Goal: Use online tool/utility: Utilize a website feature to perform a specific function

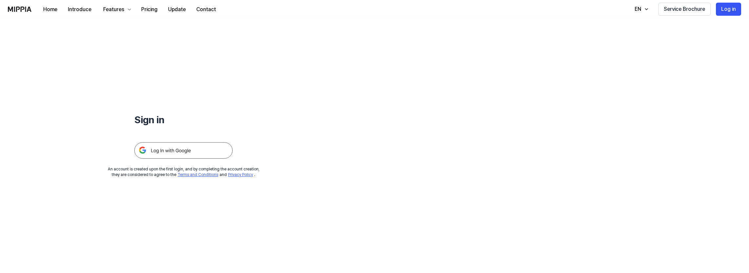
click at [177, 151] on img at bounding box center [183, 150] width 98 height 16
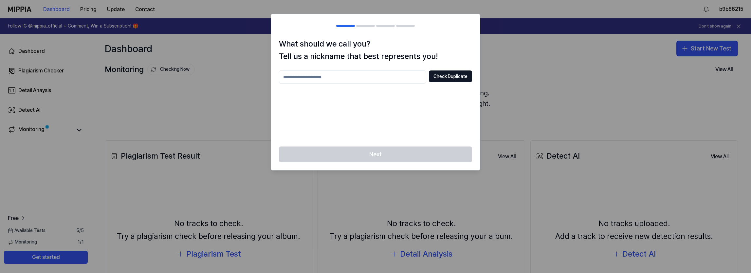
click at [358, 77] on input "text" at bounding box center [352, 76] width 147 height 13
type input "****"
click at [446, 73] on button "Check Duplicate" at bounding box center [450, 76] width 43 height 12
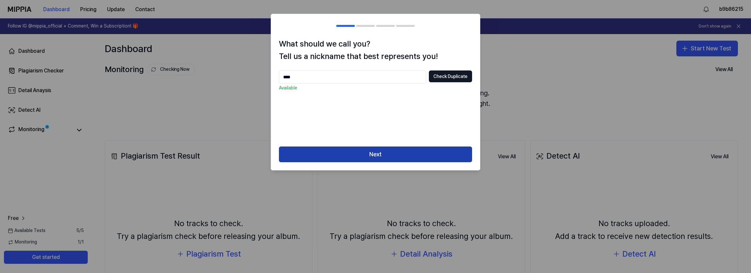
click at [376, 156] on button "Next" at bounding box center [375, 154] width 193 height 16
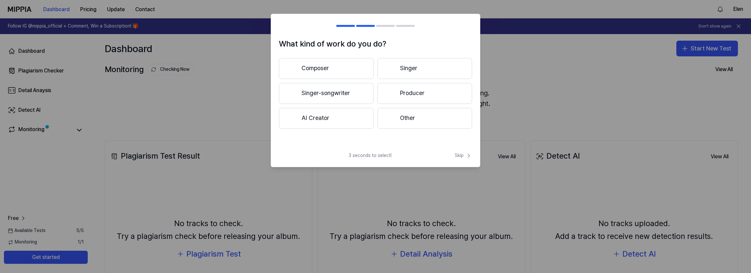
click at [350, 91] on button "Singer-songwriter" at bounding box center [326, 93] width 95 height 21
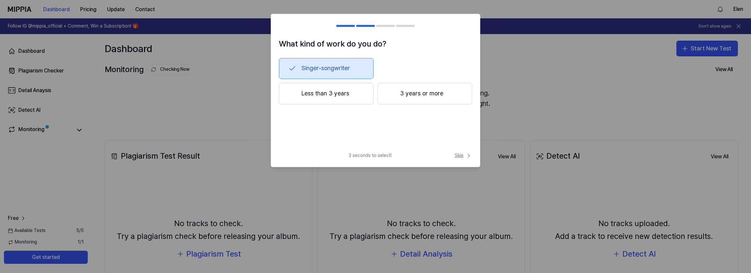
click at [467, 154] on icon at bounding box center [469, 155] width 7 height 7
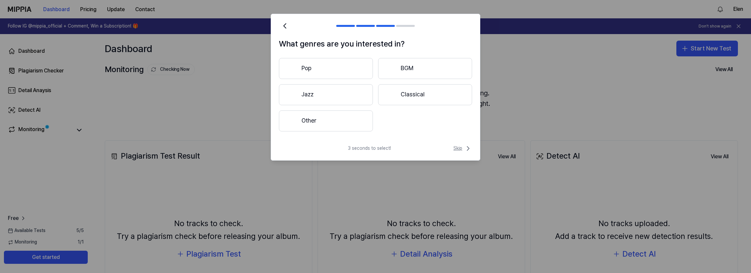
click at [458, 148] on span "Skip" at bounding box center [463, 148] width 19 height 8
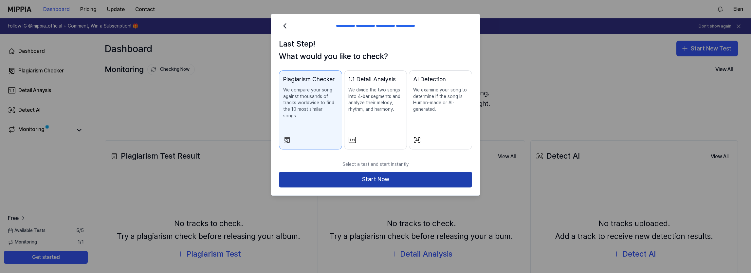
click at [421, 173] on button "Start Now" at bounding box center [375, 180] width 193 height 16
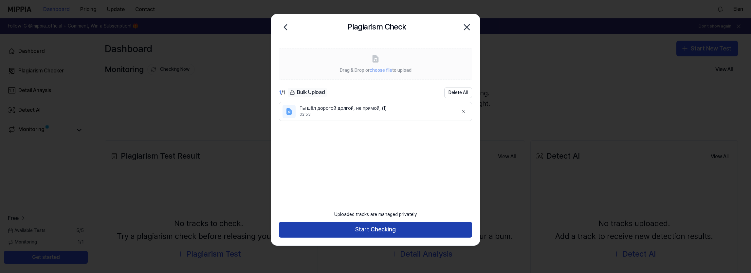
click at [392, 227] on button "Start Checking" at bounding box center [375, 230] width 193 height 16
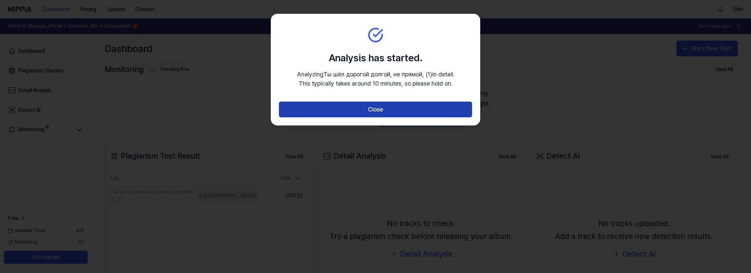
click at [404, 110] on button "Close" at bounding box center [375, 110] width 193 height 16
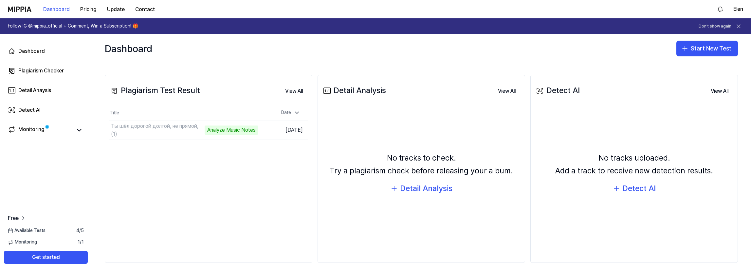
scroll to position [68, 0]
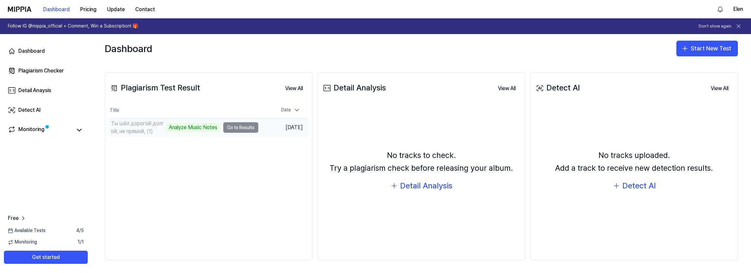
click at [238, 125] on td "Ты шёл дорогой долгой, не прямой, (1) Analyze Music Notes Go to Results" at bounding box center [183, 127] width 149 height 18
click at [173, 127] on div "Ты шёл дорогой долгой, не прямой, (1)" at bounding box center [158, 127] width 95 height 8
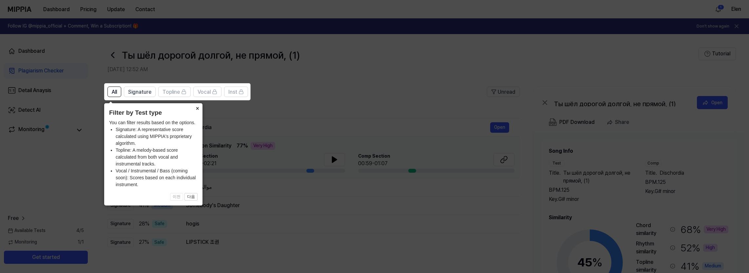
click at [196, 107] on button "×" at bounding box center [197, 107] width 10 height 9
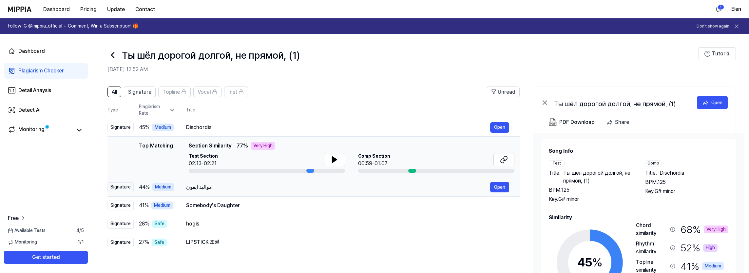
scroll to position [0, 0]
click at [333, 163] on button at bounding box center [334, 159] width 21 height 13
click at [327, 159] on button at bounding box center [334, 159] width 21 height 13
click at [298, 184] on div "مواليد ايفون" at bounding box center [338, 187] width 304 height 8
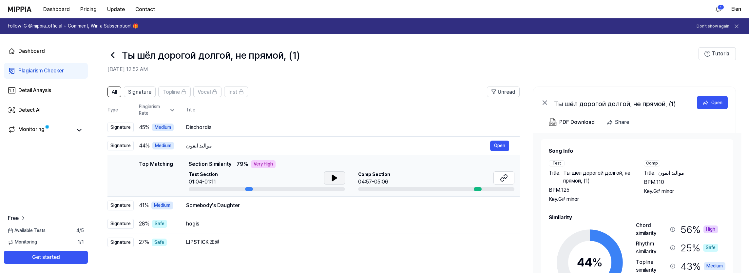
click at [331, 173] on button at bounding box center [334, 177] width 21 height 13
click at [336, 180] on icon at bounding box center [334, 178] width 8 height 8
click at [295, 205] on div "Somebody's Daughter" at bounding box center [338, 205] width 304 height 8
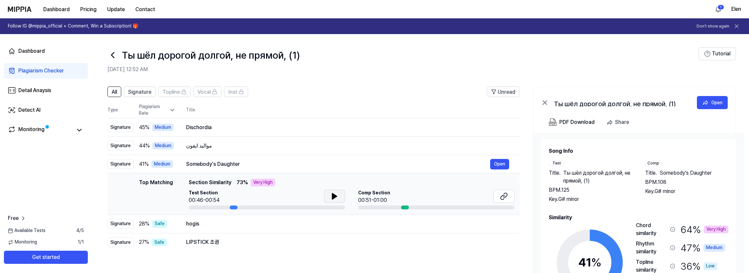
click at [333, 199] on icon at bounding box center [334, 196] width 8 height 8
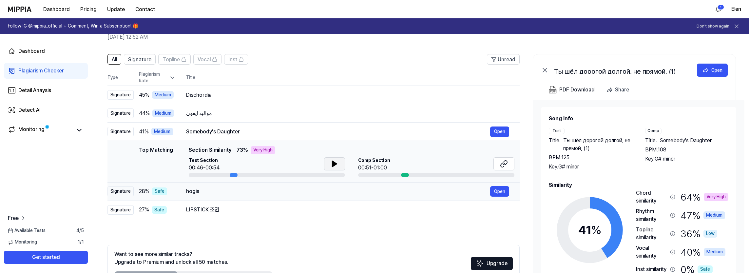
scroll to position [33, 0]
click at [306, 188] on div "hogis" at bounding box center [338, 191] width 304 height 8
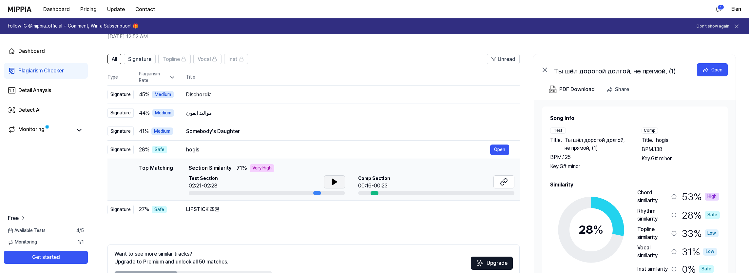
click at [330, 182] on icon at bounding box center [334, 182] width 8 height 8
click at [260, 209] on div "LIPSTICK 조권" at bounding box center [338, 209] width 304 height 8
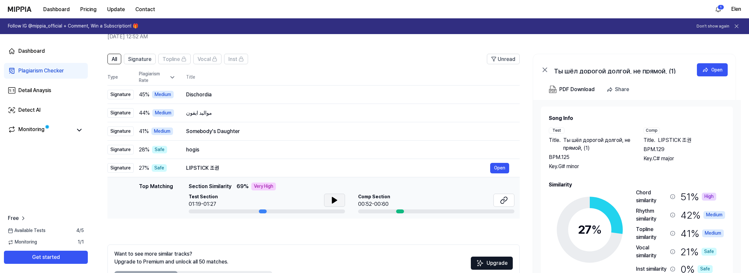
click at [332, 198] on icon at bounding box center [334, 200] width 5 height 6
drag, startPoint x: 262, startPoint y: 211, endPoint x: 181, endPoint y: 210, distance: 81.6
click at [181, 211] on div "Top Matching Top Matching Section Similarity 69 % Very High Test Section 01:21/…" at bounding box center [314, 197] width 402 height 31
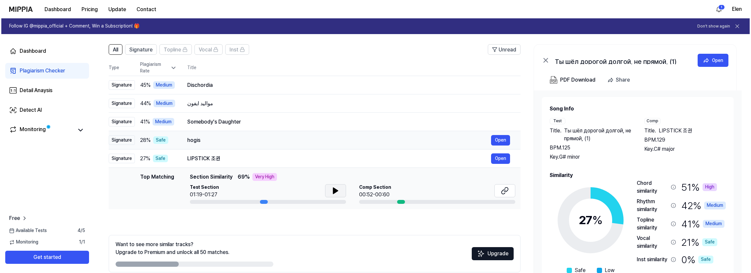
scroll to position [0, 0]
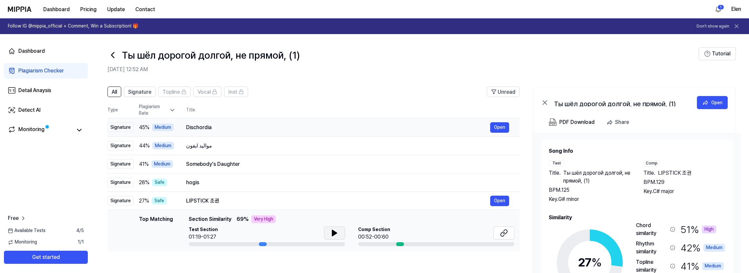
click at [259, 128] on div "Dischordia" at bounding box center [338, 127] width 304 height 8
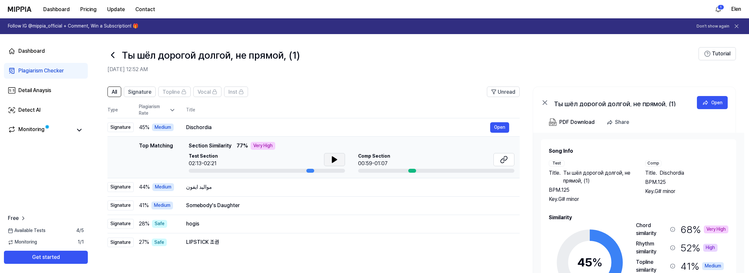
click at [341, 158] on button at bounding box center [334, 159] width 21 height 13
click at [496, 125] on button "Open" at bounding box center [499, 127] width 19 height 10
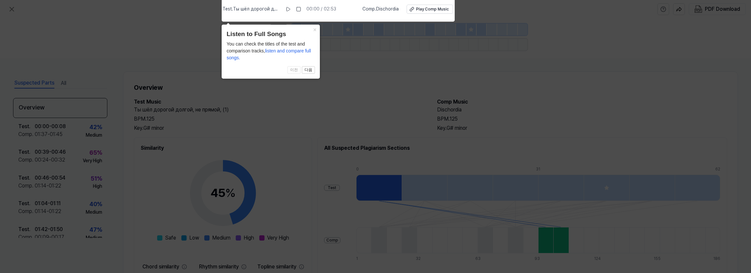
click at [317, 29] on button "×" at bounding box center [314, 29] width 10 height 9
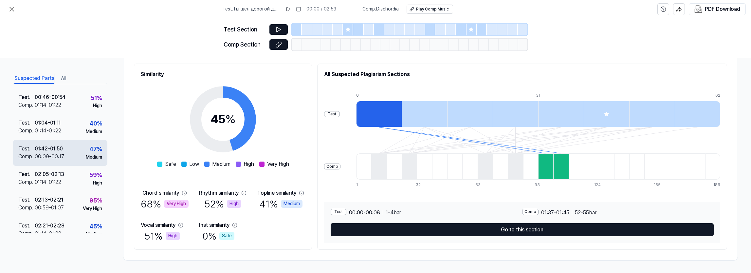
scroll to position [85, 0]
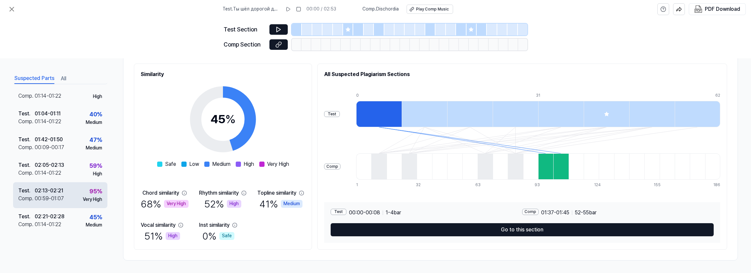
click at [70, 191] on div "Test . 02:13 - 02:21 Comp . 00:59 - 01:07 95 % Very High" at bounding box center [60, 195] width 94 height 26
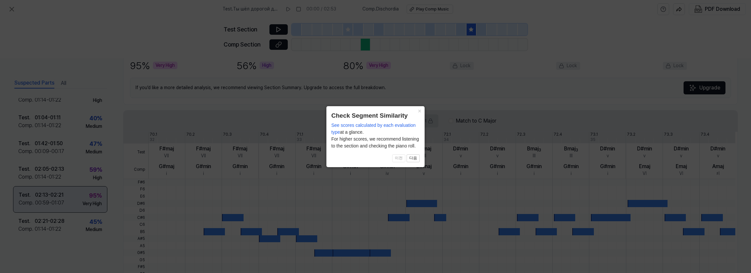
scroll to position [84, 0]
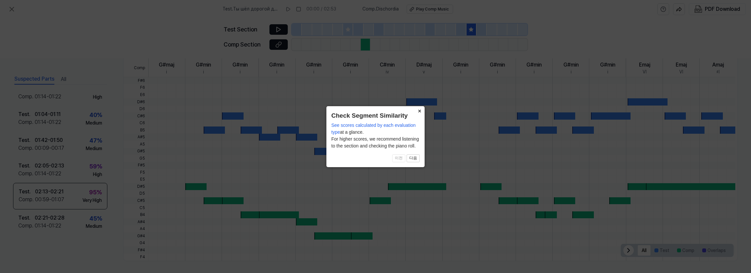
click at [419, 110] on button "×" at bounding box center [419, 110] width 10 height 9
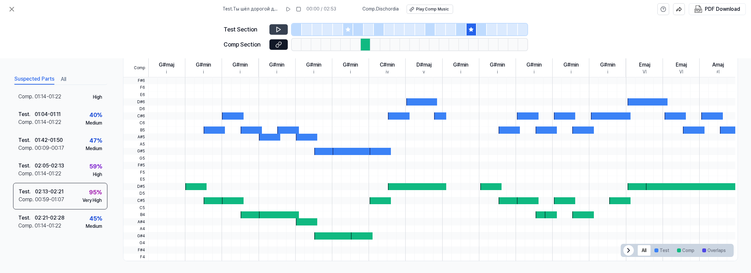
click at [282, 30] on icon at bounding box center [278, 29] width 7 height 7
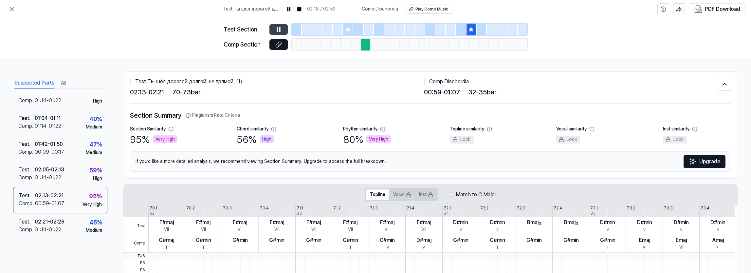
scroll to position [0, 0]
drag, startPoint x: 445, startPoint y: 81, endPoint x: 471, endPoint y: 79, distance: 26.3
click at [471, 79] on div "Comp . Dischordia" at bounding box center [571, 82] width 294 height 8
copy div "Dischordia"
click at [63, 85] on button "All" at bounding box center [63, 83] width 5 height 10
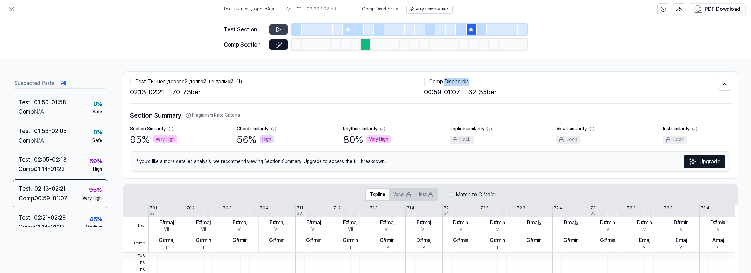
scroll to position [491, 0]
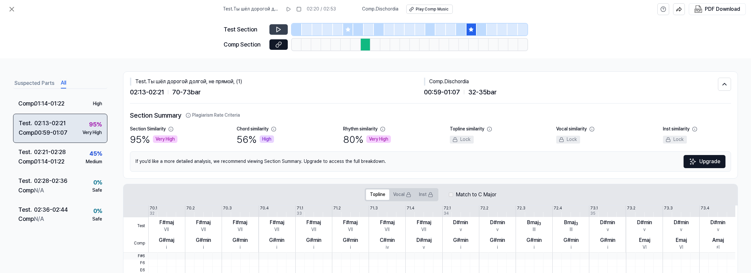
click at [56, 125] on div "02:13 - 02:21" at bounding box center [49, 123] width 31 height 9
click at [8, 7] on icon at bounding box center [12, 9] width 8 height 8
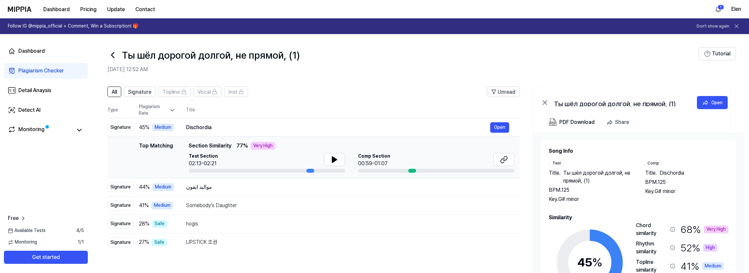
click at [260, 146] on div "Very High" at bounding box center [263, 146] width 25 height 8
click at [201, 125] on div "Dischordia" at bounding box center [338, 127] width 304 height 8
click at [503, 129] on button "Open" at bounding box center [499, 127] width 19 height 10
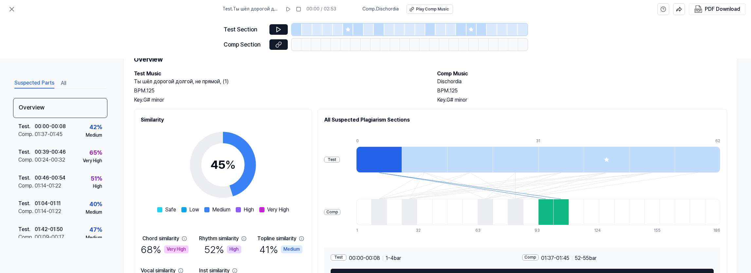
scroll to position [74, 0]
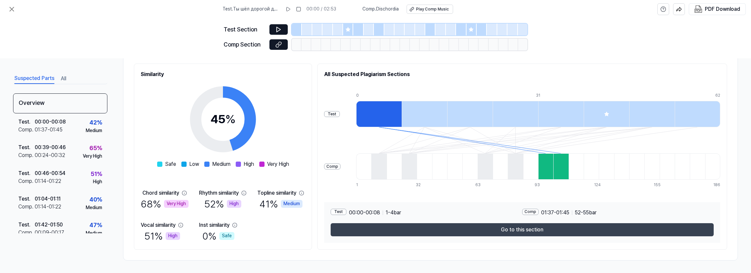
click at [547, 230] on button "Go to this section" at bounding box center [522, 229] width 383 height 13
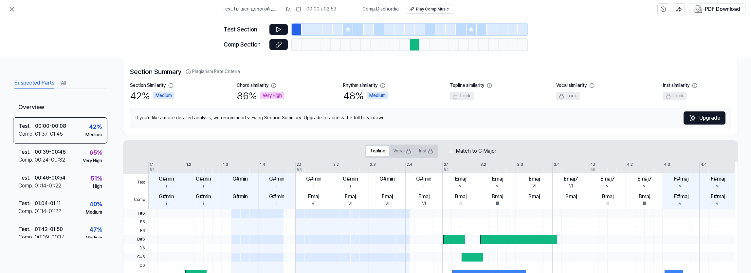
scroll to position [0, 0]
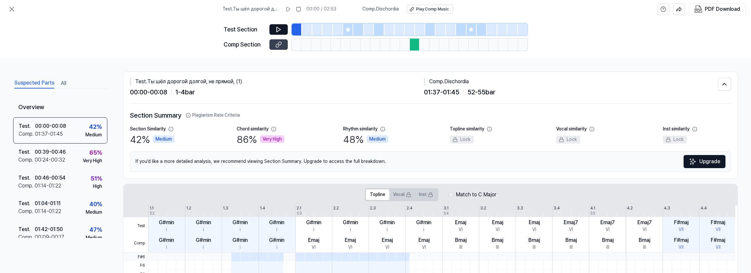
click at [277, 46] on icon at bounding box center [278, 44] width 7 height 7
